Goal: Find specific page/section: Find specific page/section

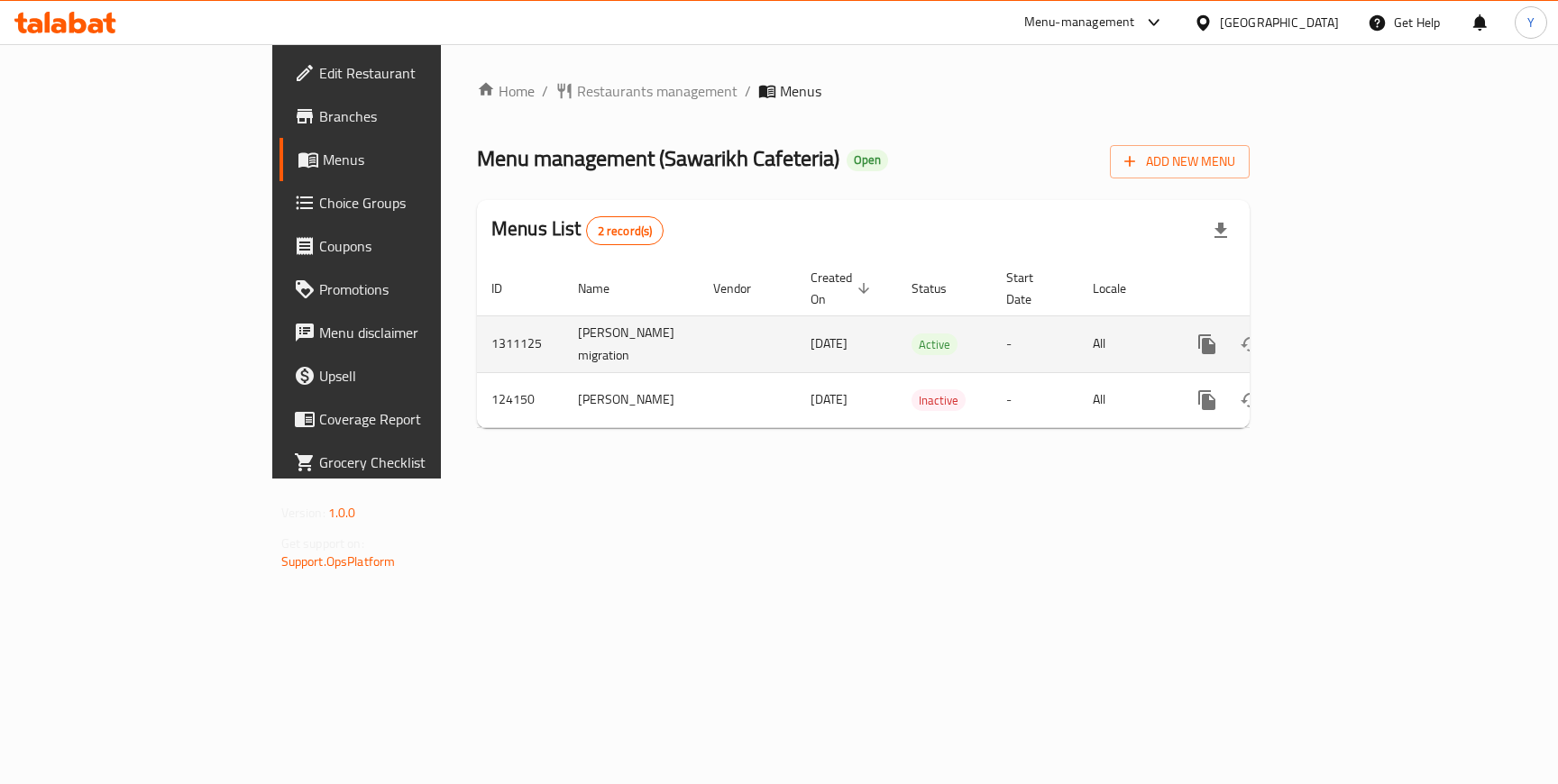
drag, startPoint x: 636, startPoint y: 323, endPoint x: 684, endPoint y: 323, distance: 48.0
click at [811, 332] on span "[DATE]" at bounding box center [830, 343] width 37 height 24
drag, startPoint x: 424, startPoint y: 317, endPoint x: 499, endPoint y: 317, distance: 75.0
click at [564, 317] on td "[PERSON_NAME] migration" at bounding box center [631, 344] width 135 height 57
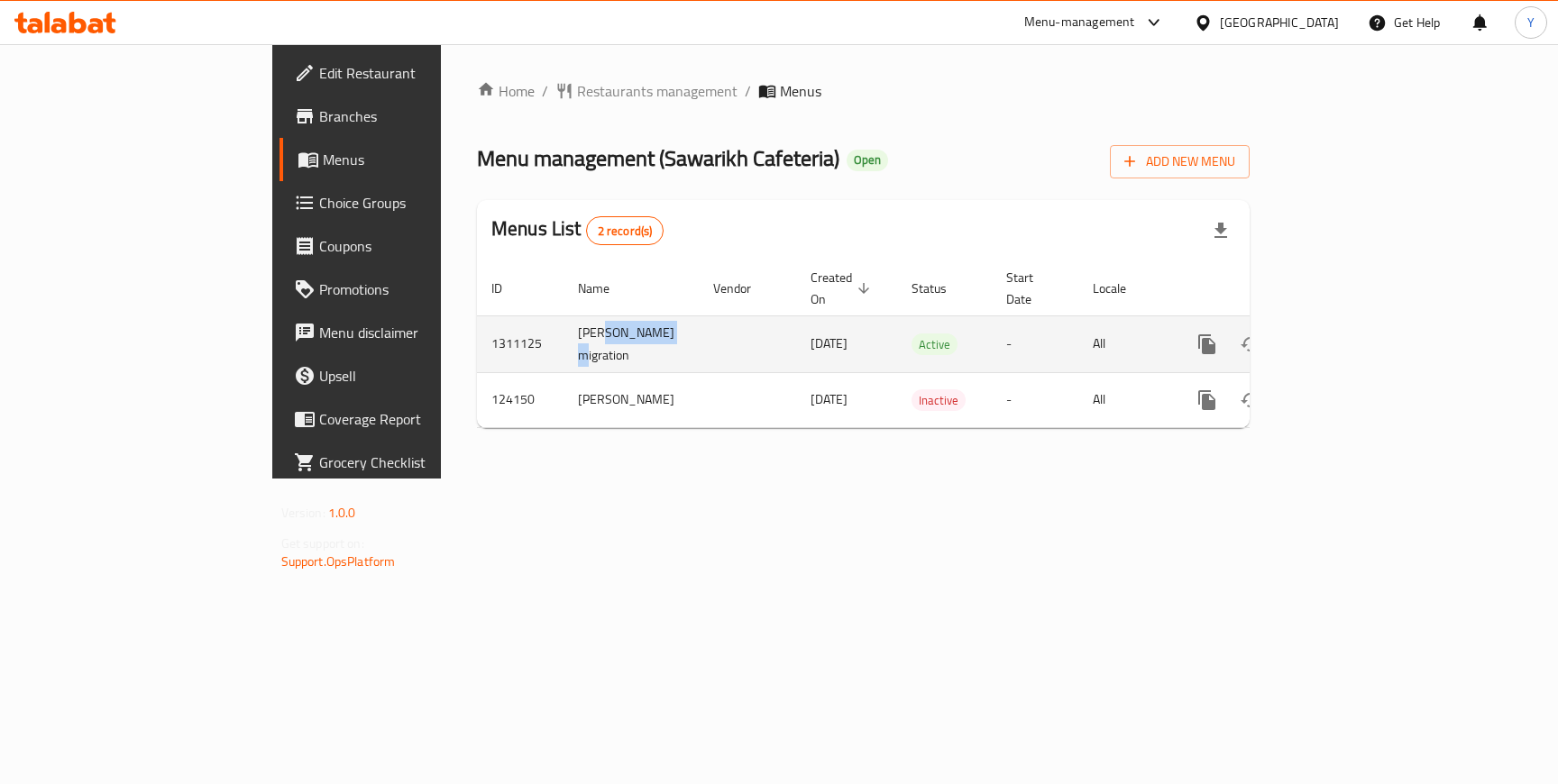
click at [564, 317] on td "[PERSON_NAME] migration" at bounding box center [631, 344] width 135 height 57
drag, startPoint x: 402, startPoint y: 314, endPoint x: 450, endPoint y: 339, distance: 54.1
click at [564, 339] on td "[PERSON_NAME] migration" at bounding box center [631, 344] width 135 height 57
click at [477, 321] on td "1311125" at bounding box center [521, 344] width 87 height 57
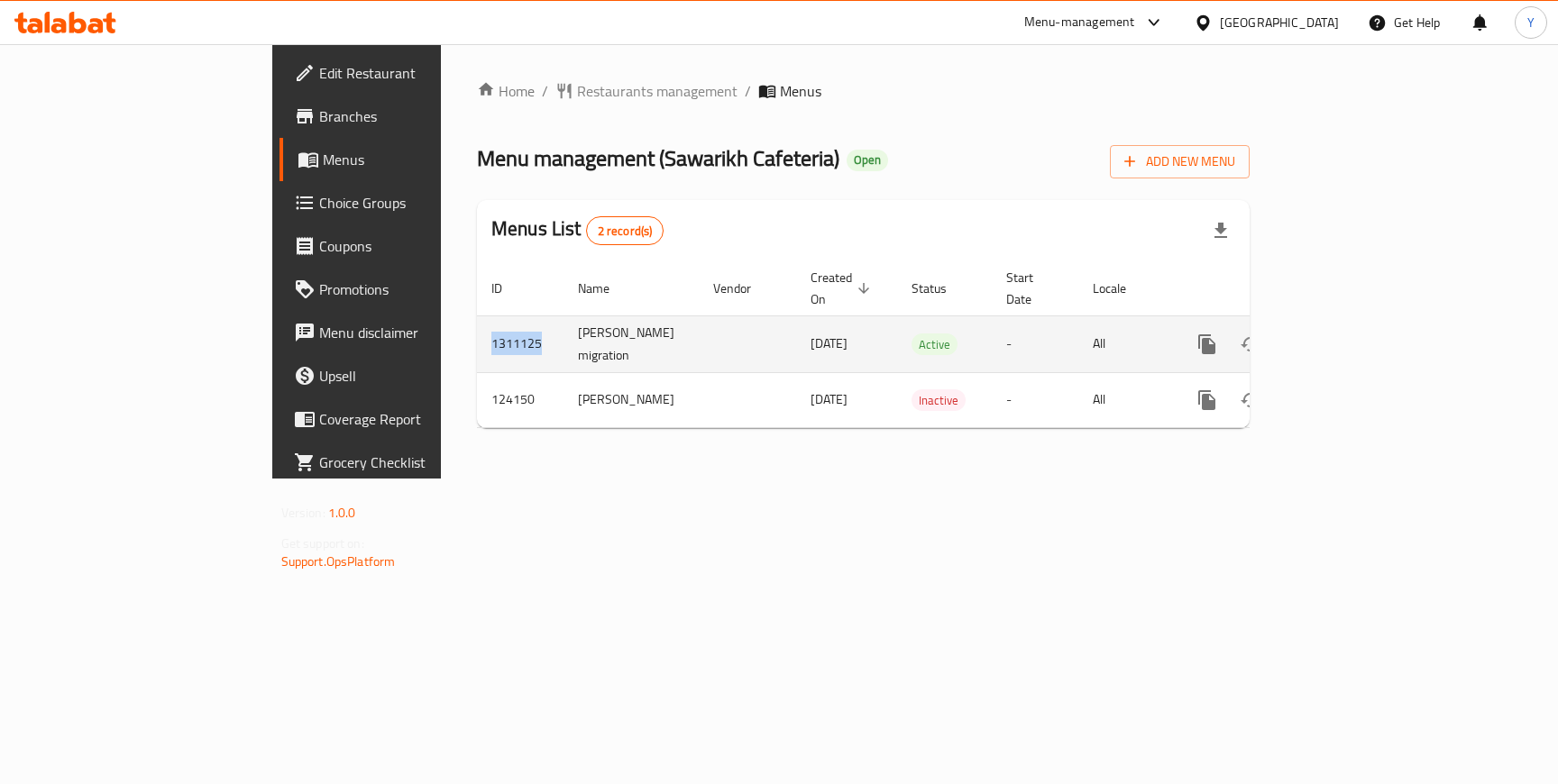
click at [477, 321] on td "1311125" at bounding box center [521, 344] width 87 height 57
click at [812, 320] on td "[DATE]" at bounding box center [846, 344] width 101 height 57
click at [1345, 336] on icon "enhanced table" at bounding box center [1338, 344] width 16 height 16
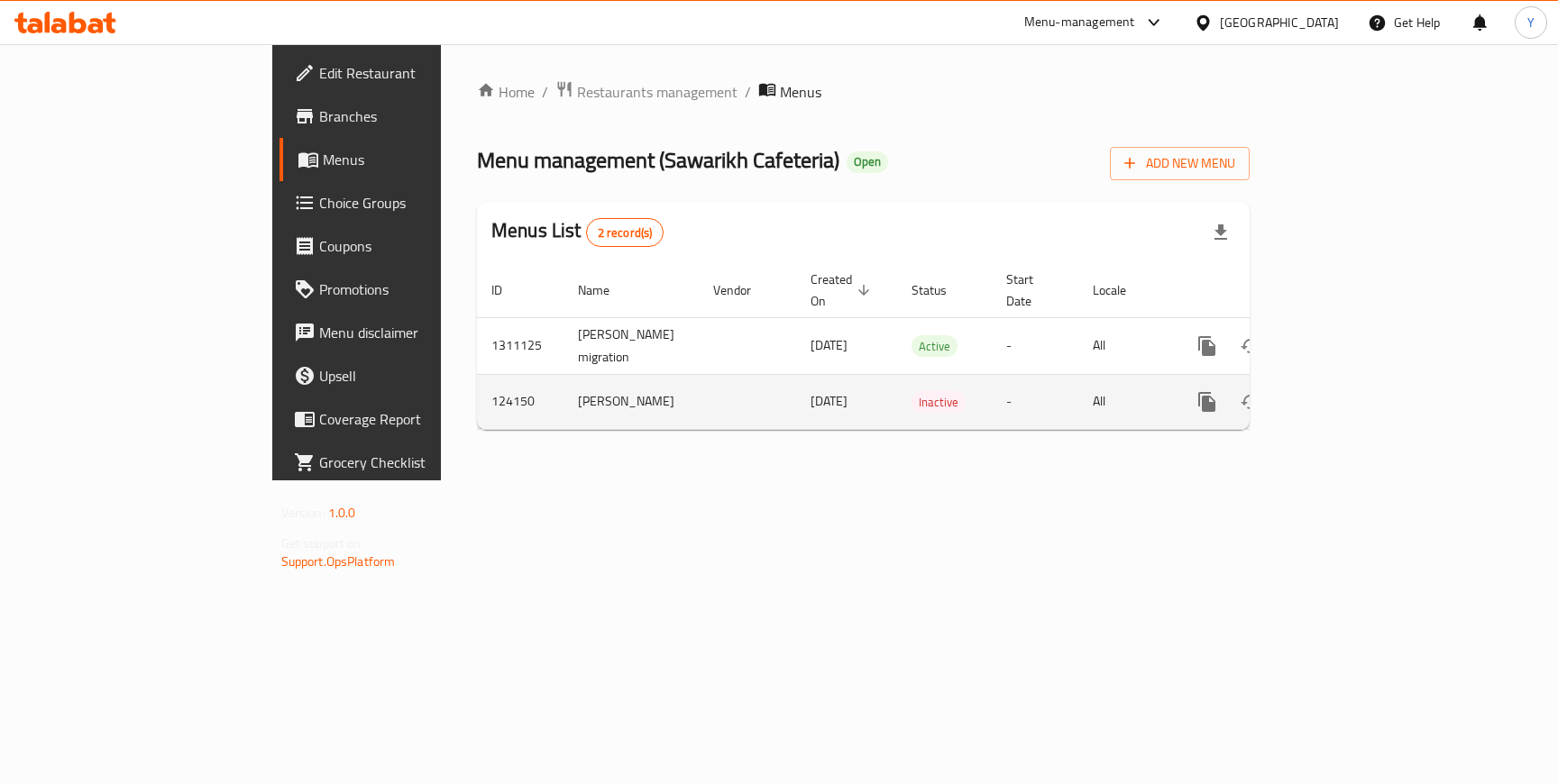
drag, startPoint x: 635, startPoint y: 383, endPoint x: 682, endPoint y: 382, distance: 47.0
click at [811, 390] on span "[DATE]" at bounding box center [830, 401] width 37 height 24
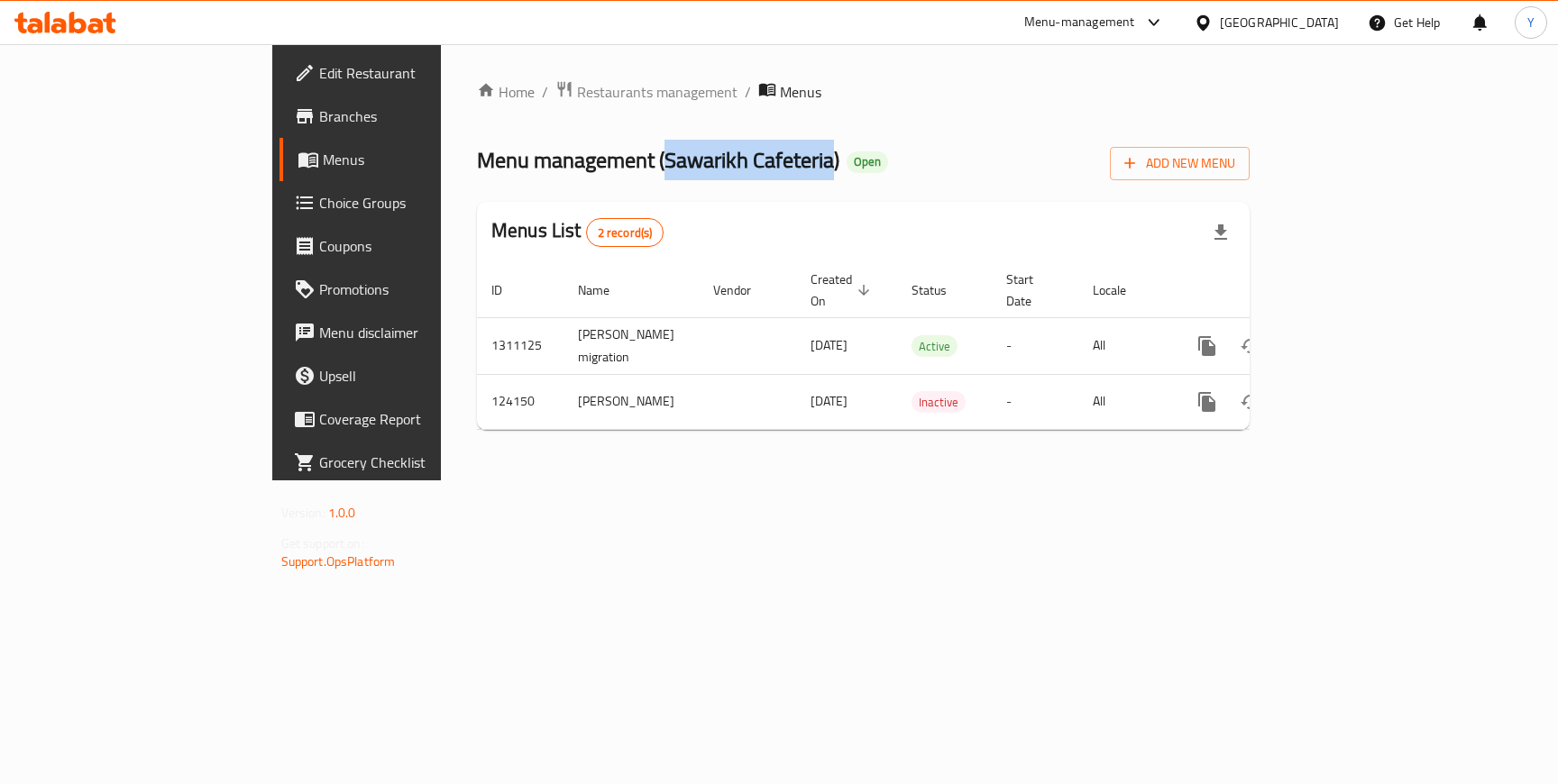
drag, startPoint x: 487, startPoint y: 158, endPoint x: 651, endPoint y: 165, distance: 164.1
click at [651, 165] on span "Menu management ( Sawarikh Cafeteria )" at bounding box center [658, 159] width 362 height 40
copy span "Sawarikh Cafeteria"
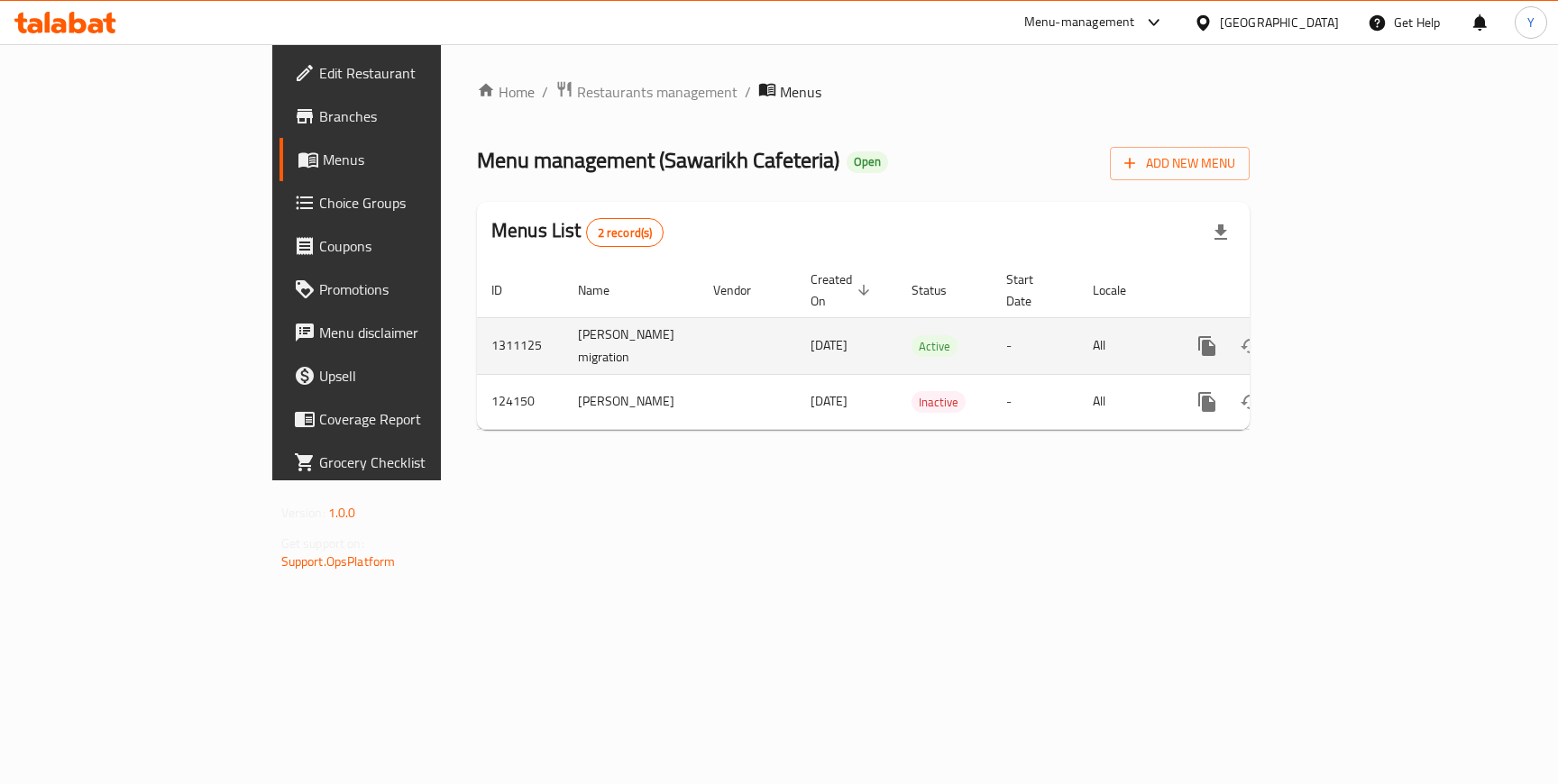
click at [477, 328] on td "1311125" at bounding box center [521, 346] width 87 height 57
copy td "1311125"
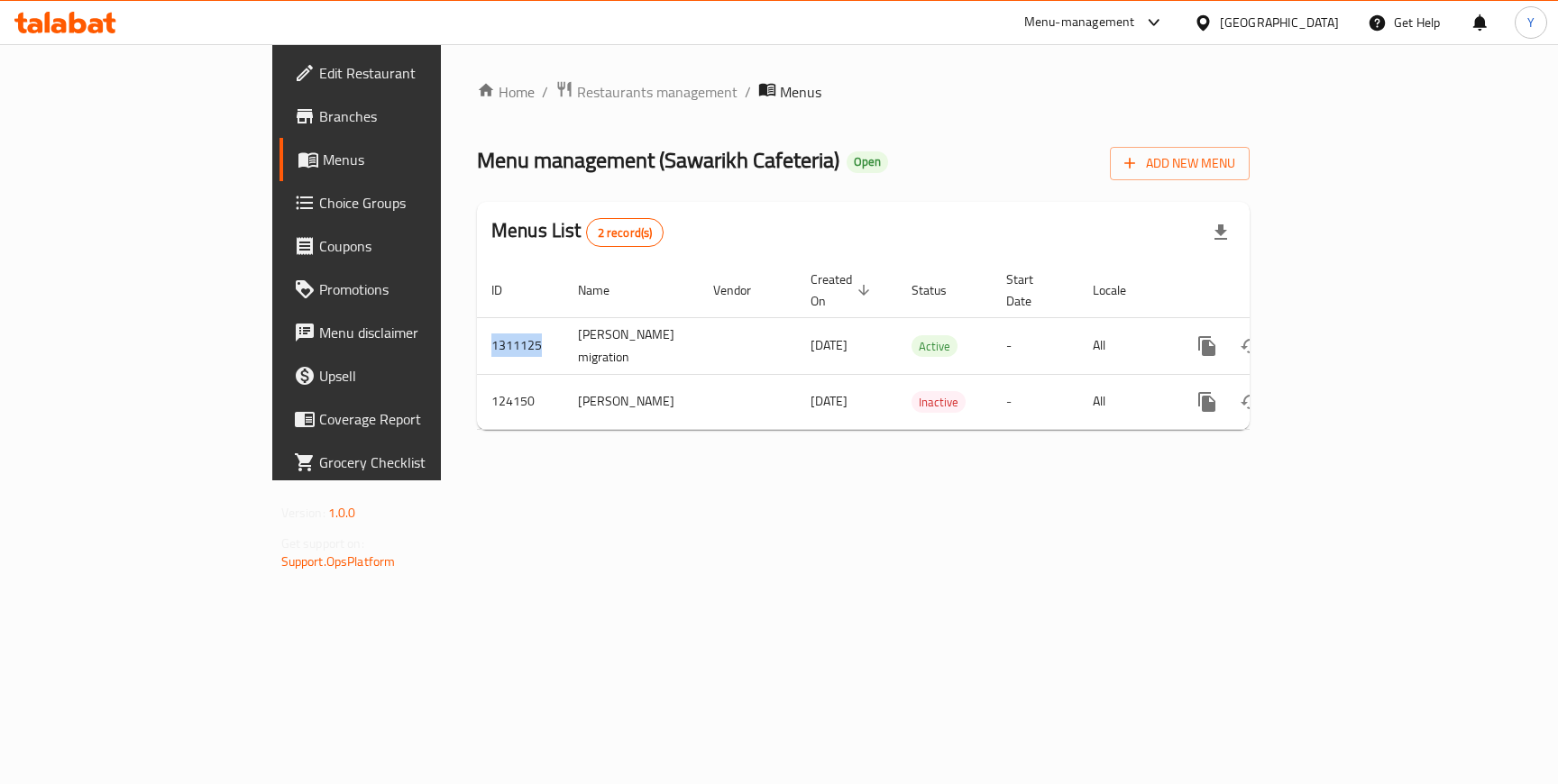
click at [319, 67] on span "Edit Restaurant" at bounding box center [418, 73] width 199 height 22
click at [319, 120] on span "Branches" at bounding box center [418, 116] width 199 height 22
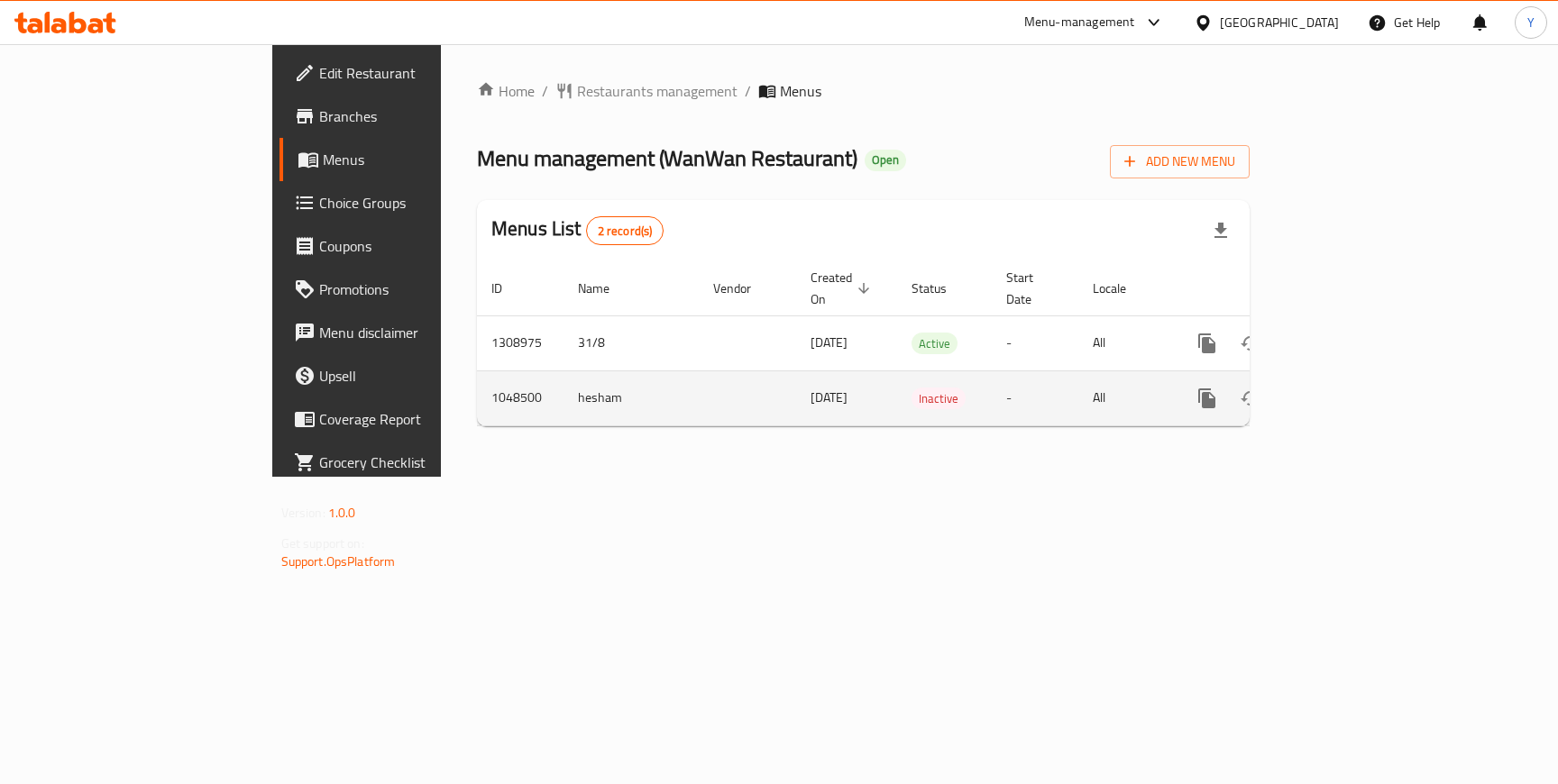
drag, startPoint x: 635, startPoint y: 381, endPoint x: 704, endPoint y: 381, distance: 69.0
click at [796, 381] on td "25/04/2023" at bounding box center [846, 398] width 101 height 55
